Goal: Participate in discussion

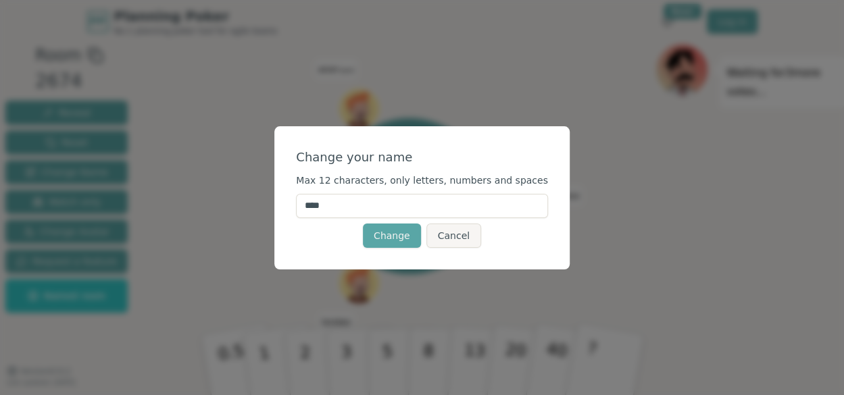
click at [355, 206] on input "****" at bounding box center [422, 206] width 252 height 24
drag, startPoint x: 359, startPoint y: 207, endPoint x: 300, endPoint y: 207, distance: 59.5
click at [300, 207] on div "Change your name Max 12 characters, only letters, numbers and spaces **** Chang…" at bounding box center [421, 197] width 295 height 143
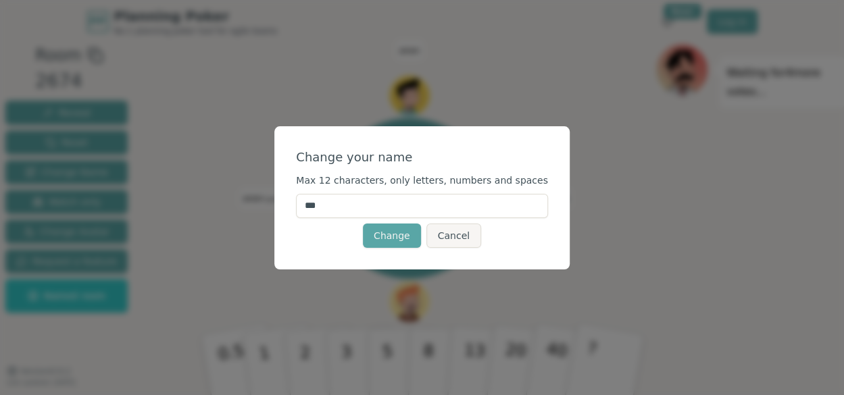
type input "****"
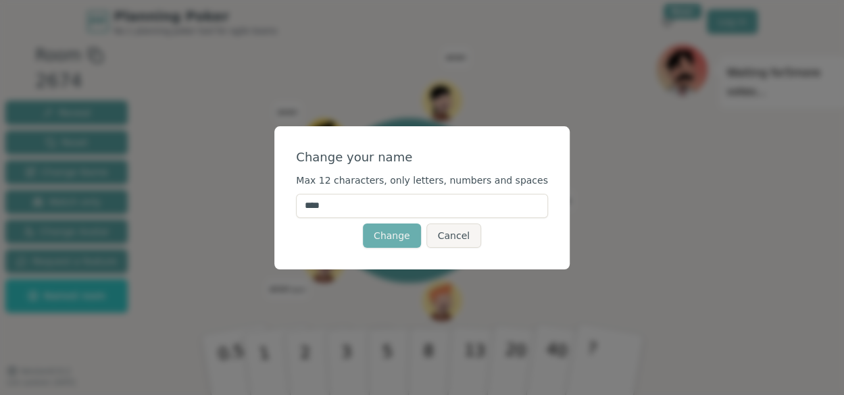
click at [395, 242] on button "Change" at bounding box center [392, 236] width 58 height 24
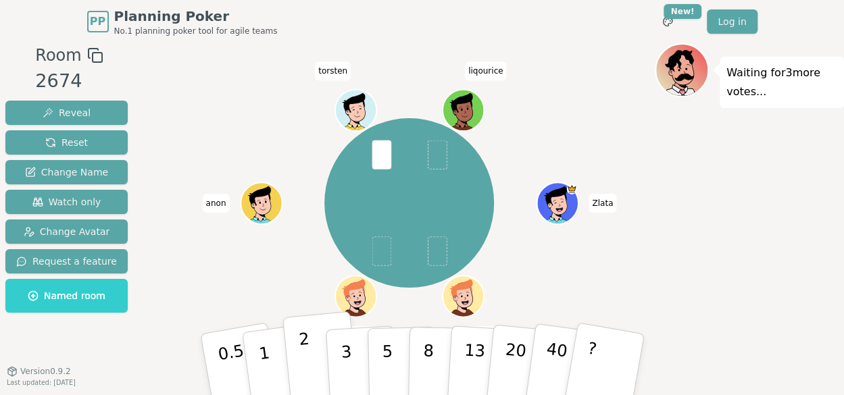
click at [301, 362] on p "2" at bounding box center [306, 367] width 18 height 74
click at [299, 356] on button "2" at bounding box center [320, 365] width 77 height 107
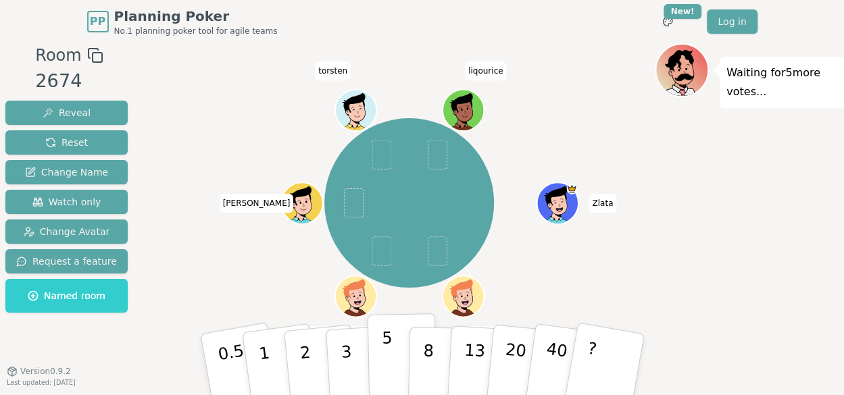
click at [391, 358] on button "5" at bounding box center [402, 365] width 70 height 103
drag, startPoint x: 342, startPoint y: 347, endPoint x: 334, endPoint y: 343, distance: 8.5
click at [342, 347] on p "3" at bounding box center [346, 366] width 15 height 74
click at [380, 249] on span at bounding box center [382, 251] width 20 height 29
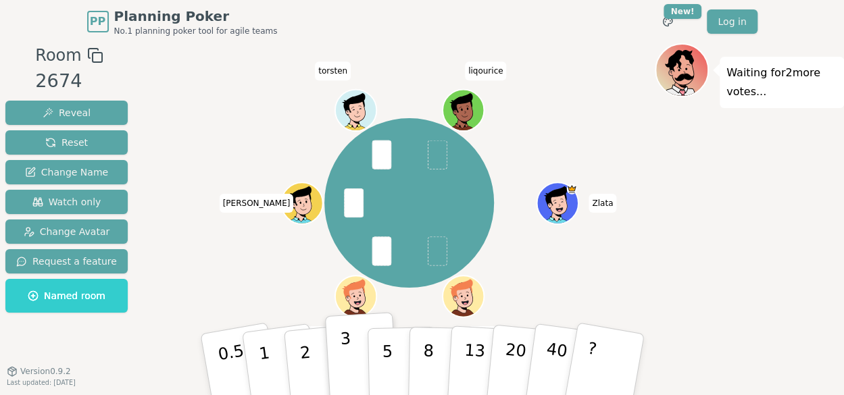
click at [345, 355] on p "3" at bounding box center [346, 366] width 15 height 74
click at [719, 309] on div "Waiting for 2 more votes..." at bounding box center [749, 229] width 189 height 372
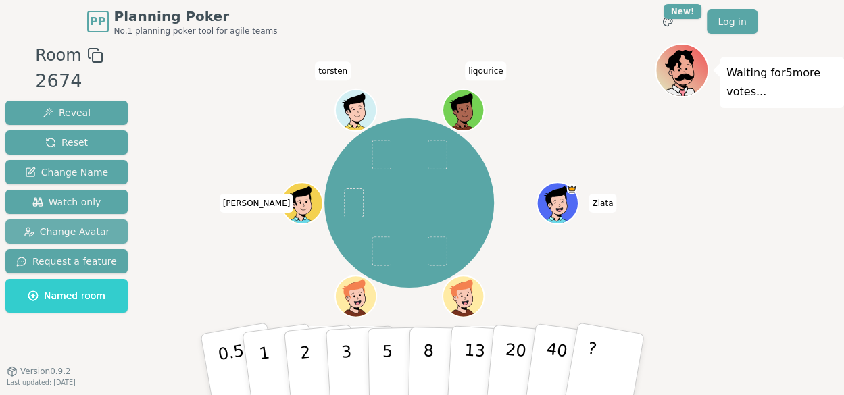
click at [91, 230] on span "Change Avatar" at bounding box center [67, 232] width 86 height 14
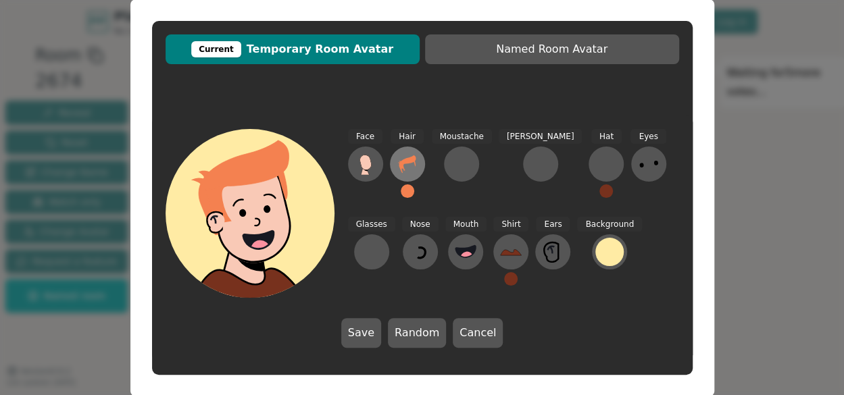
click at [401, 161] on icon at bounding box center [407, 164] width 17 height 18
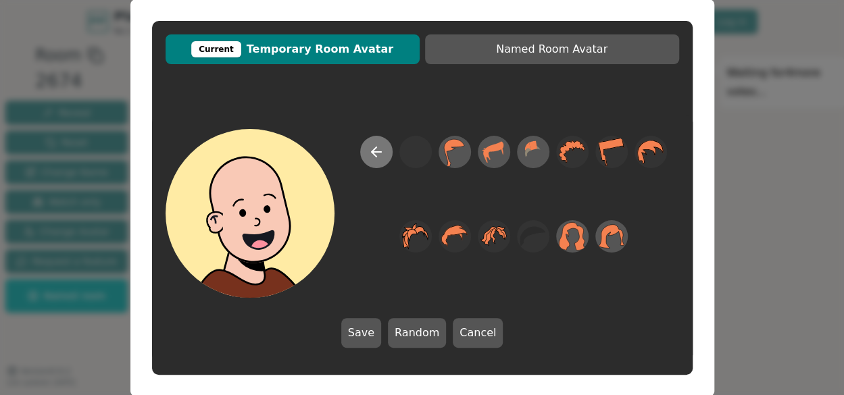
click at [372, 156] on icon at bounding box center [376, 152] width 16 height 16
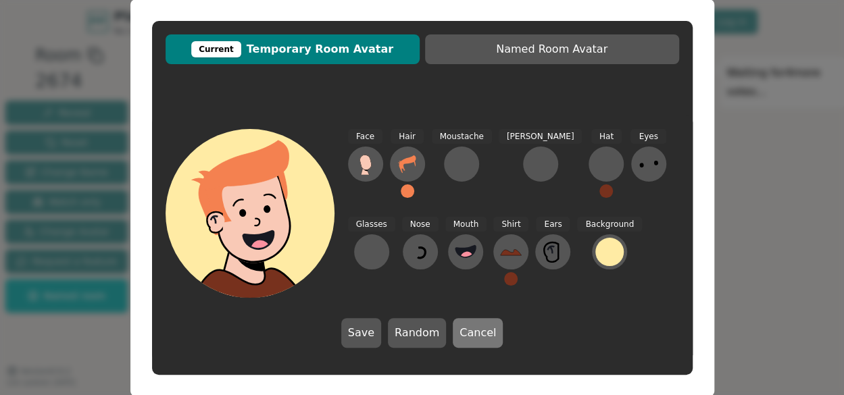
click at [478, 334] on button "Cancel" at bounding box center [478, 333] width 50 height 30
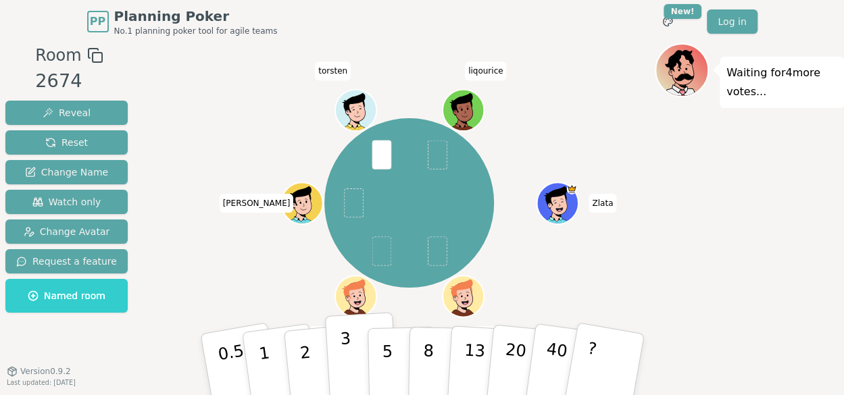
click at [345, 356] on p "3" at bounding box center [346, 366] width 15 height 74
